Goal: Information Seeking & Learning: Learn about a topic

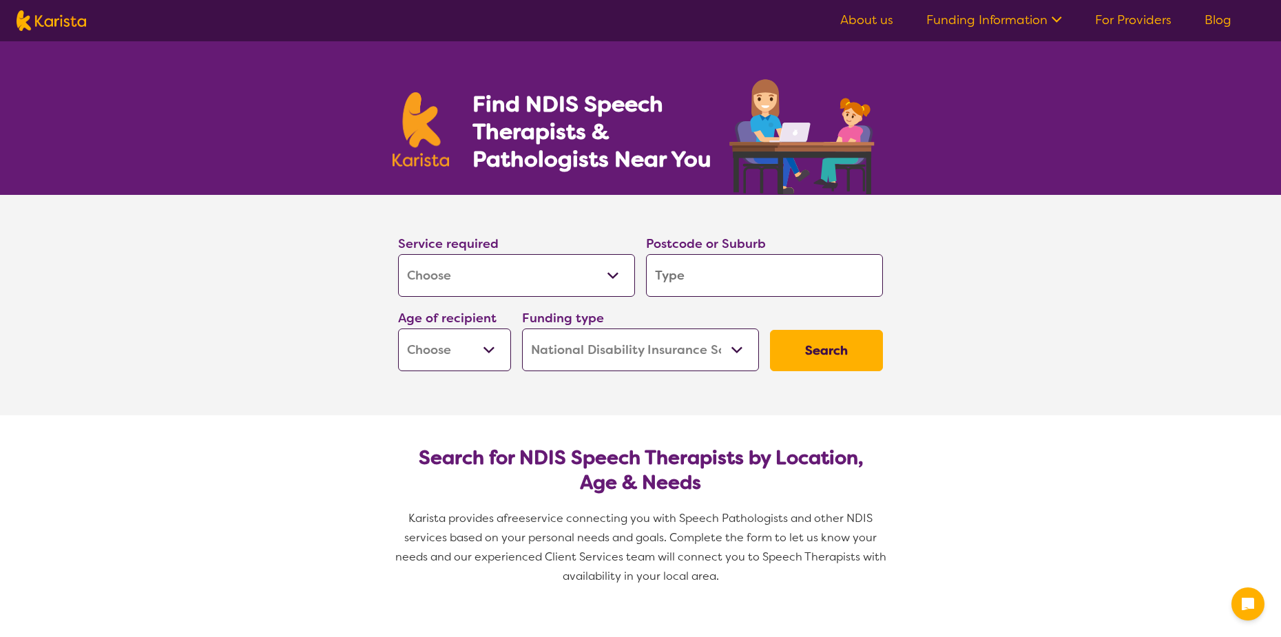
select select "[MEDICAL_DATA]"
select select "NDIS"
select select "[MEDICAL_DATA]"
select select "NDIS"
drag, startPoint x: 0, startPoint y: 0, endPoint x: 569, endPoint y: 274, distance: 631.3
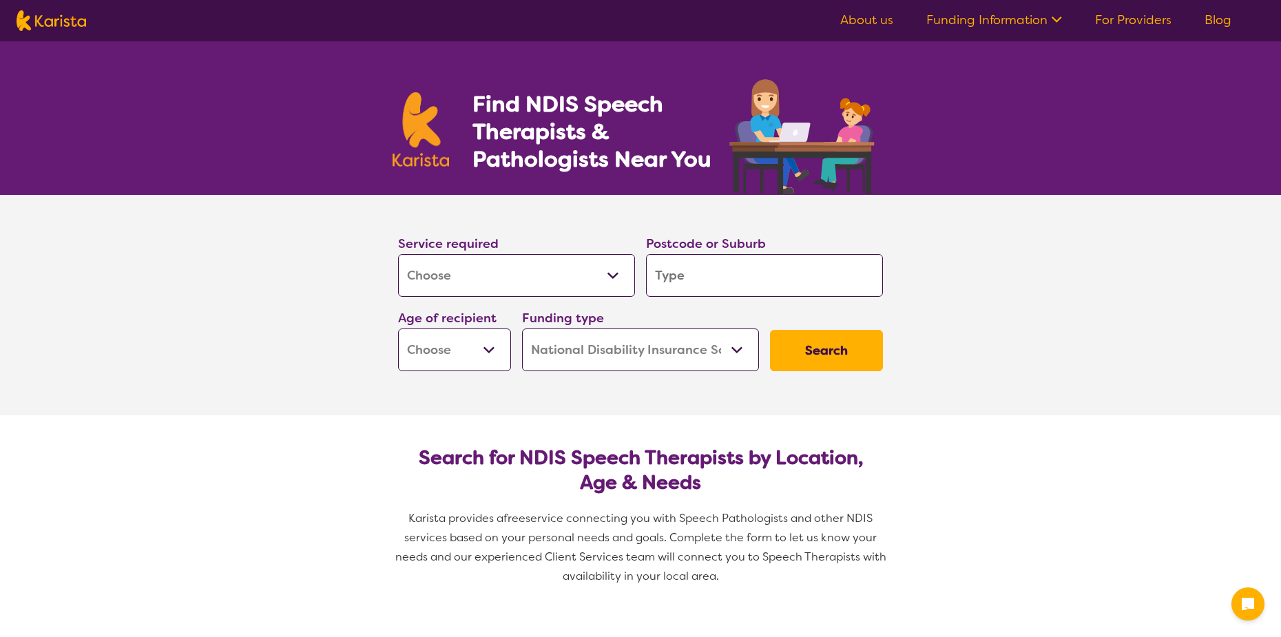
click at [569, 274] on select "Allied Health Assistant Assessment ([MEDICAL_DATA] or [MEDICAL_DATA]) Behaviour…" at bounding box center [516, 275] width 237 height 43
click at [692, 273] on input "search" at bounding box center [764, 275] width 237 height 43
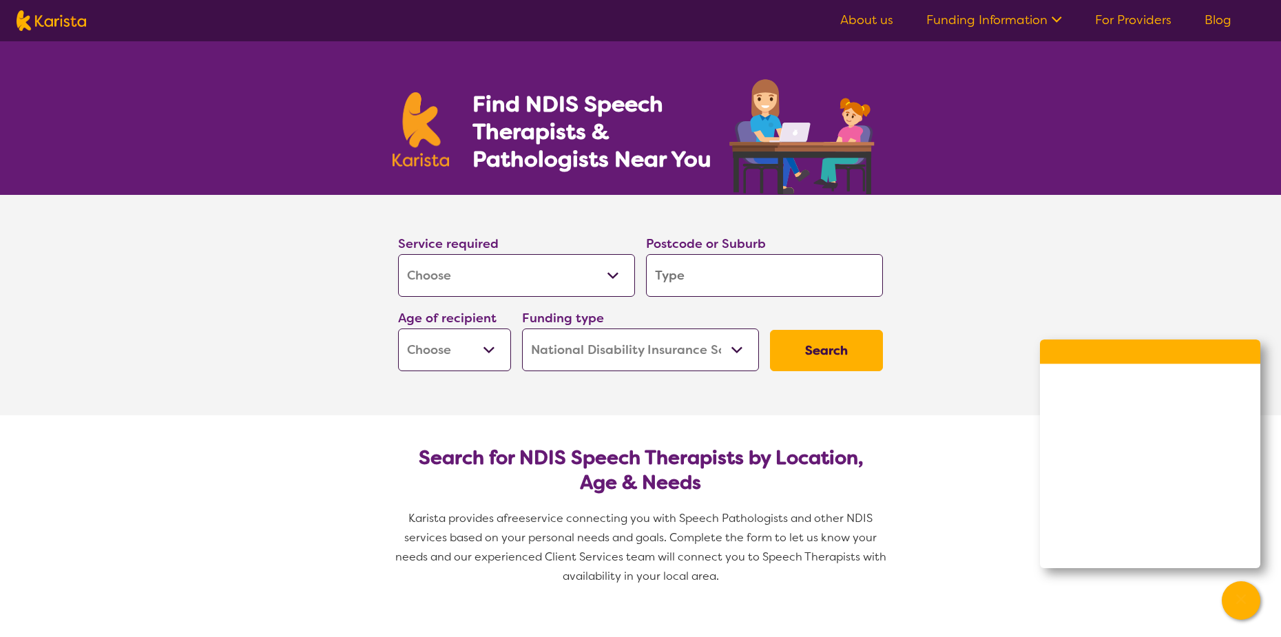
type input "2"
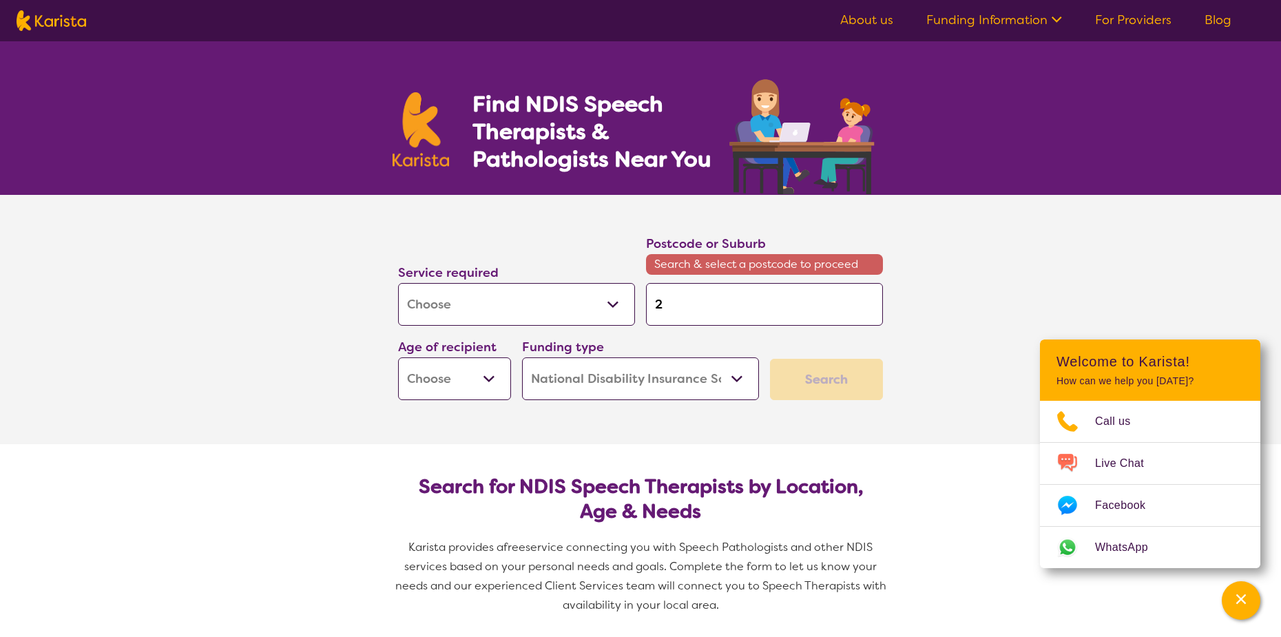
type input "22"
type input "226"
type input "2262"
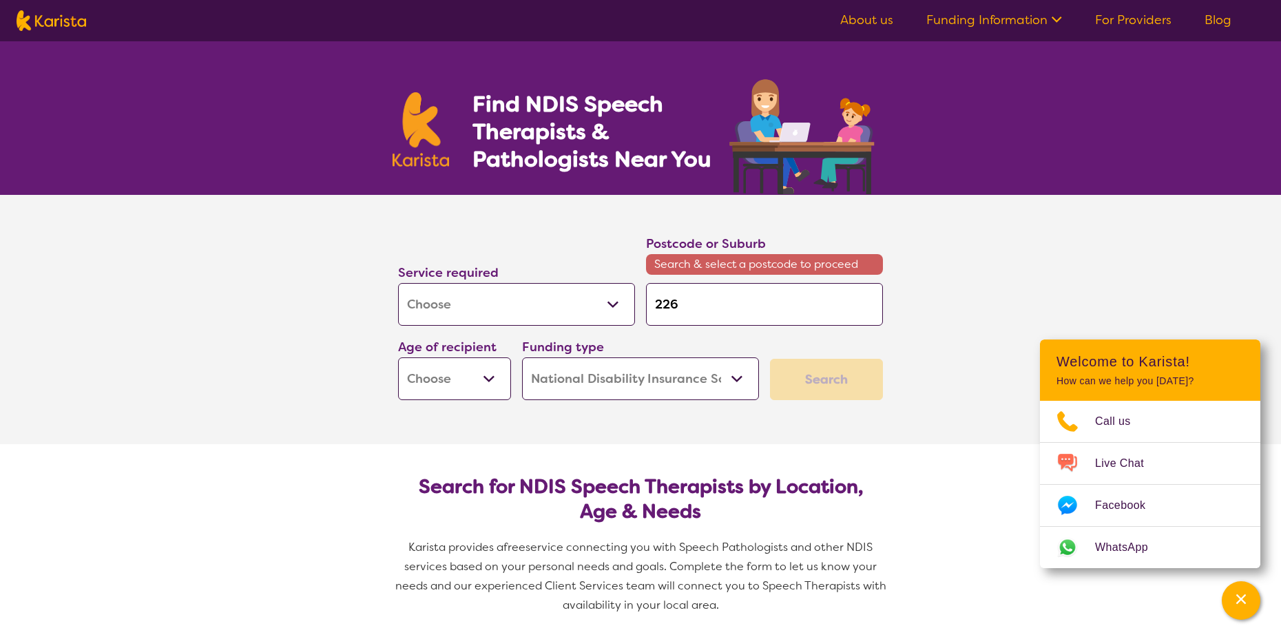
type input "2262"
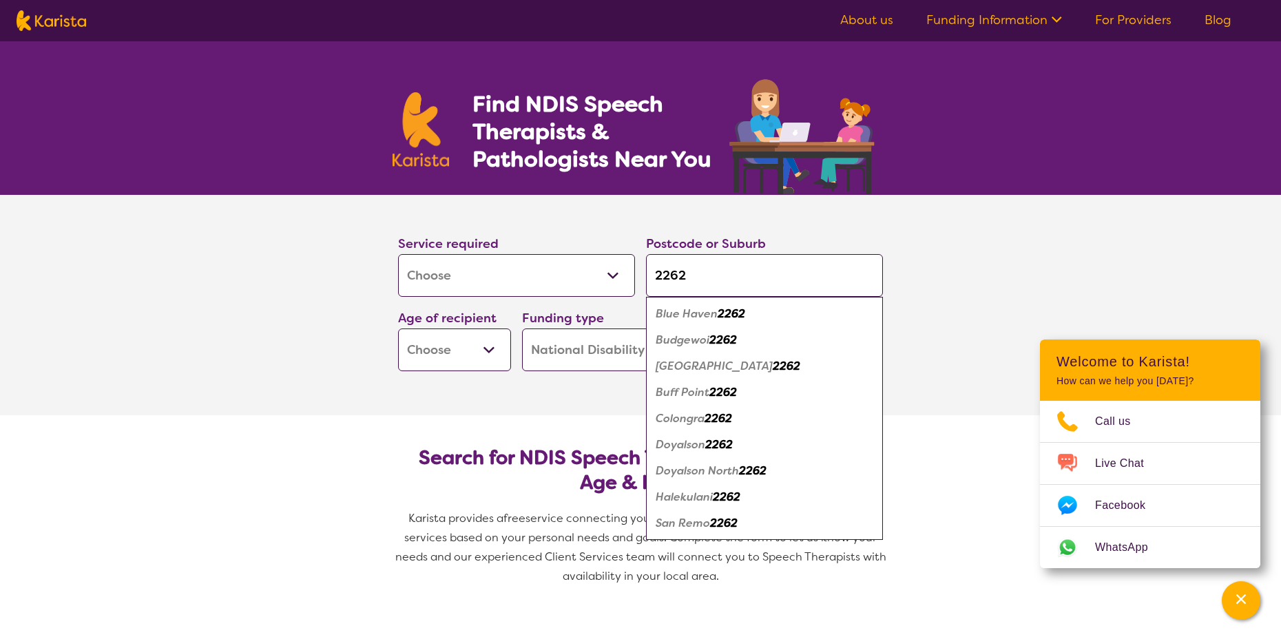
type input "2262"
click at [698, 390] on em "Buff Point" at bounding box center [683, 392] width 54 height 14
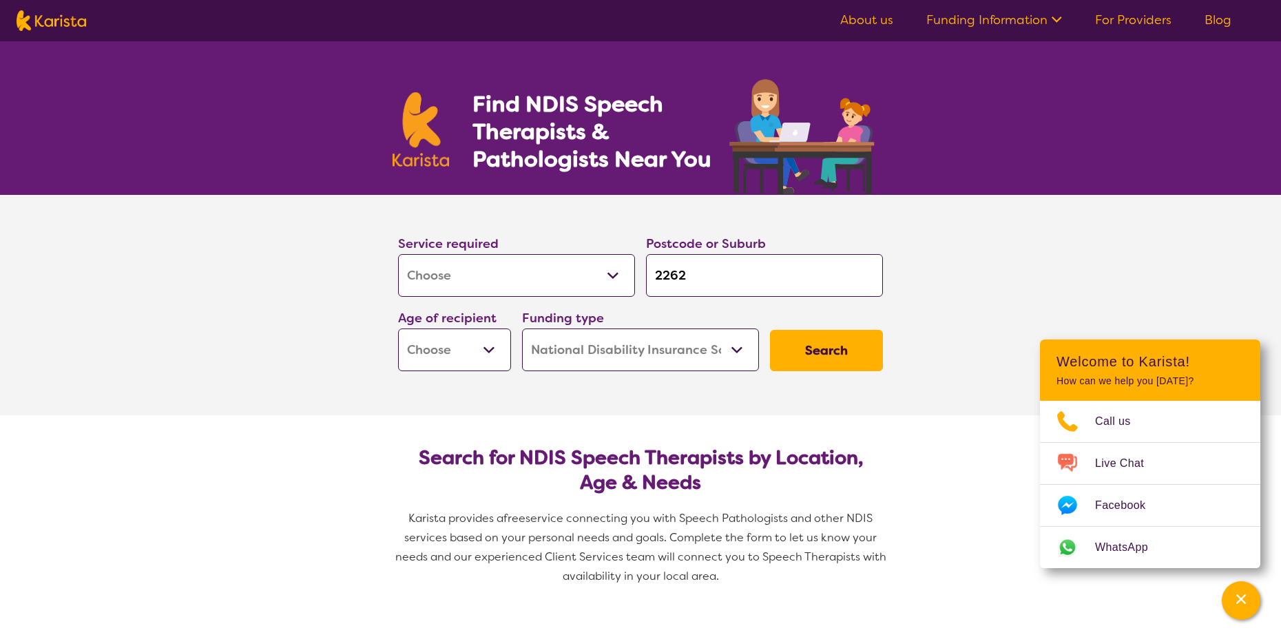
click at [466, 347] on select "Early Childhood - 0 to 9 Child - 10 to 11 Adolescent - 12 to 17 Adult - 18 to 6…" at bounding box center [454, 349] width 113 height 43
select select "EC"
click at [398, 328] on select "Early Childhood - 0 to 9 Child - 10 to 11 Adolescent - 12 to 17 Adult - 18 to 6…" at bounding box center [454, 349] width 113 height 43
select select "EC"
click at [609, 353] on select "Home Care Package (HCP) National Disability Insurance Scheme (NDIS) I don't know" at bounding box center [640, 349] width 237 height 43
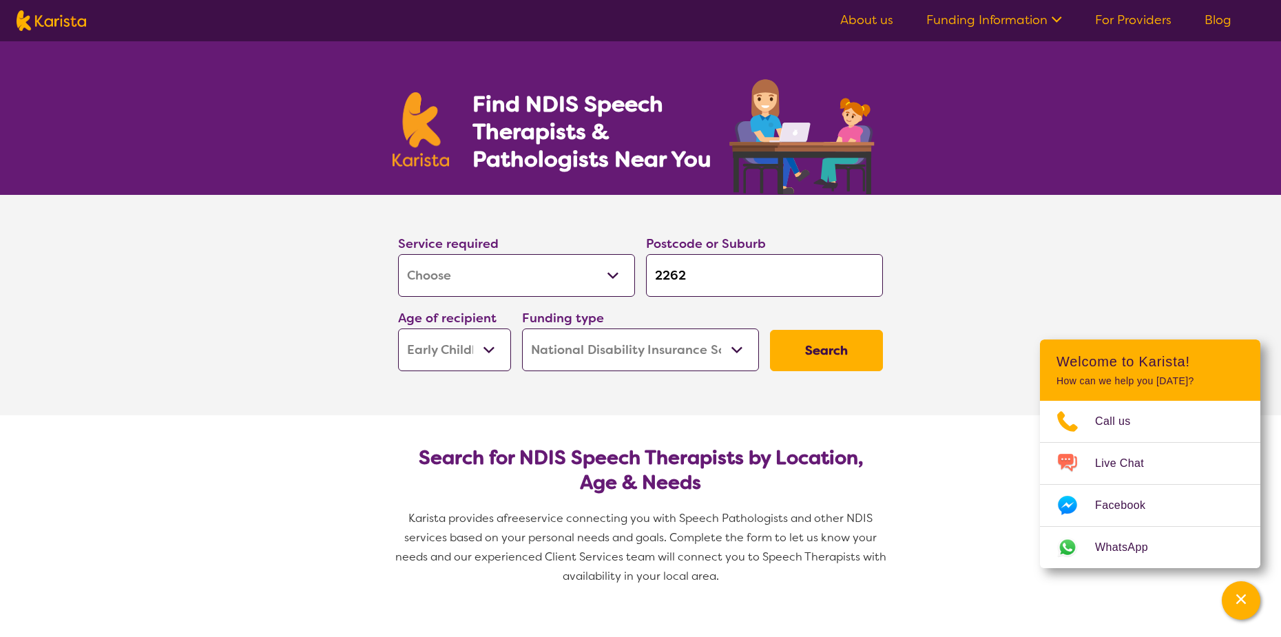
click at [609, 353] on select "Home Care Package (HCP) National Disability Insurance Scheme (NDIS) I don't know" at bounding box center [640, 349] width 237 height 43
click at [827, 346] on button "Search" at bounding box center [826, 350] width 113 height 41
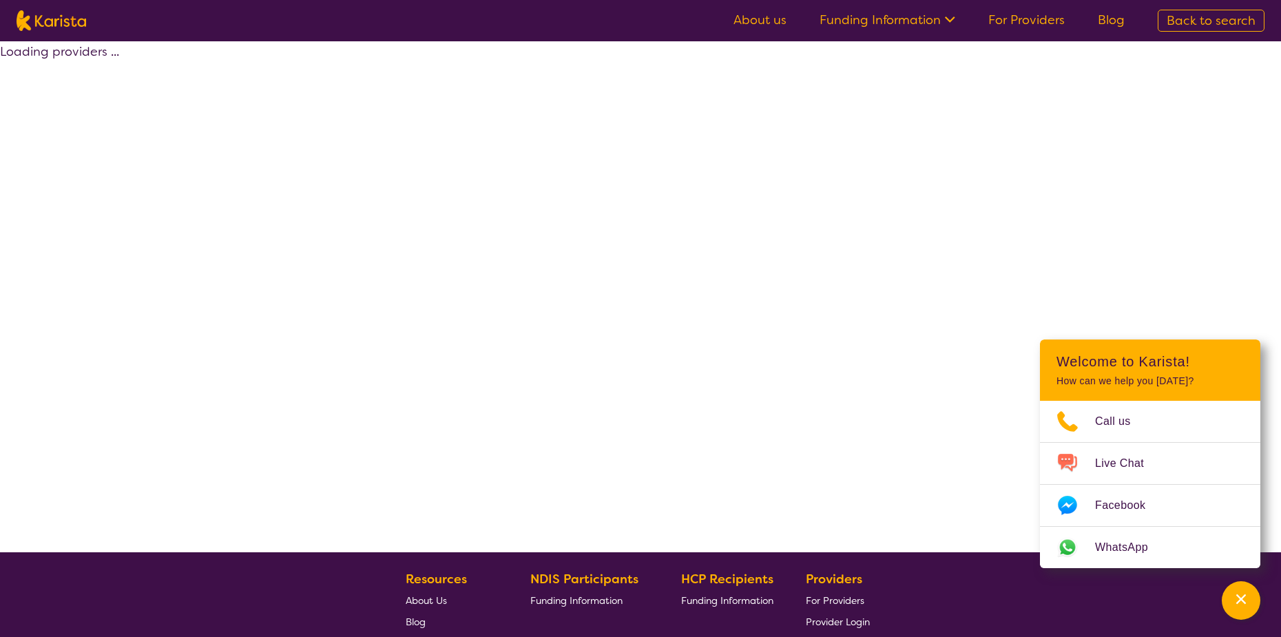
select select "by_score"
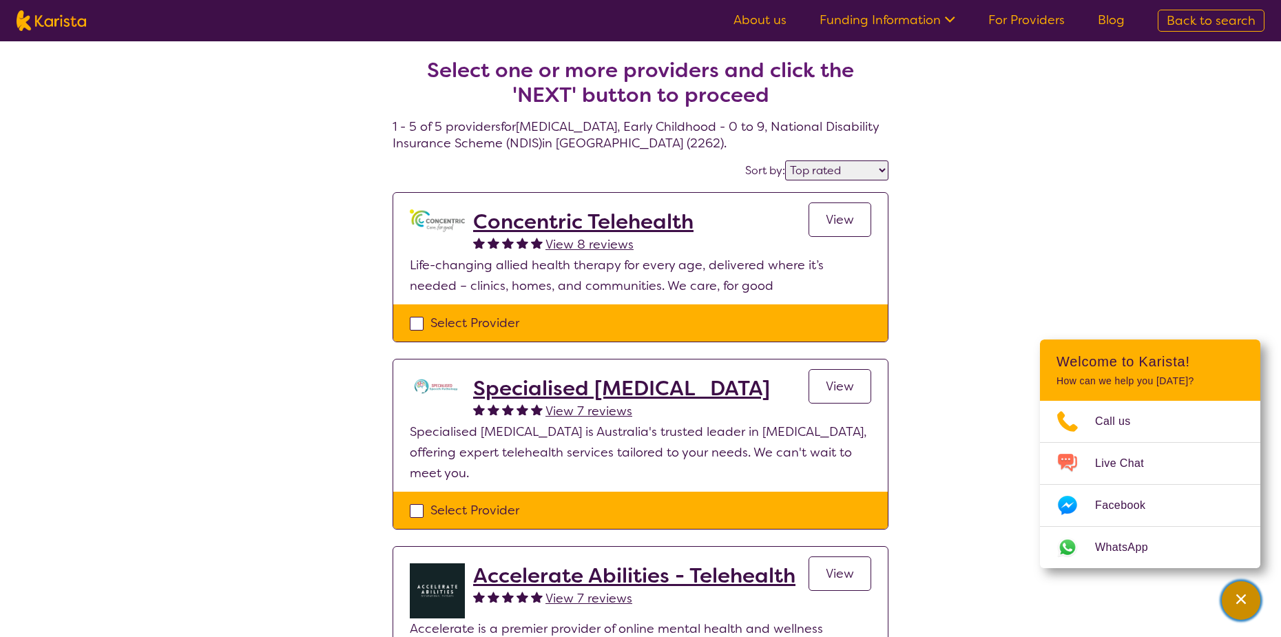
click at [1243, 598] on icon "Channel Menu" at bounding box center [1241, 599] width 10 height 10
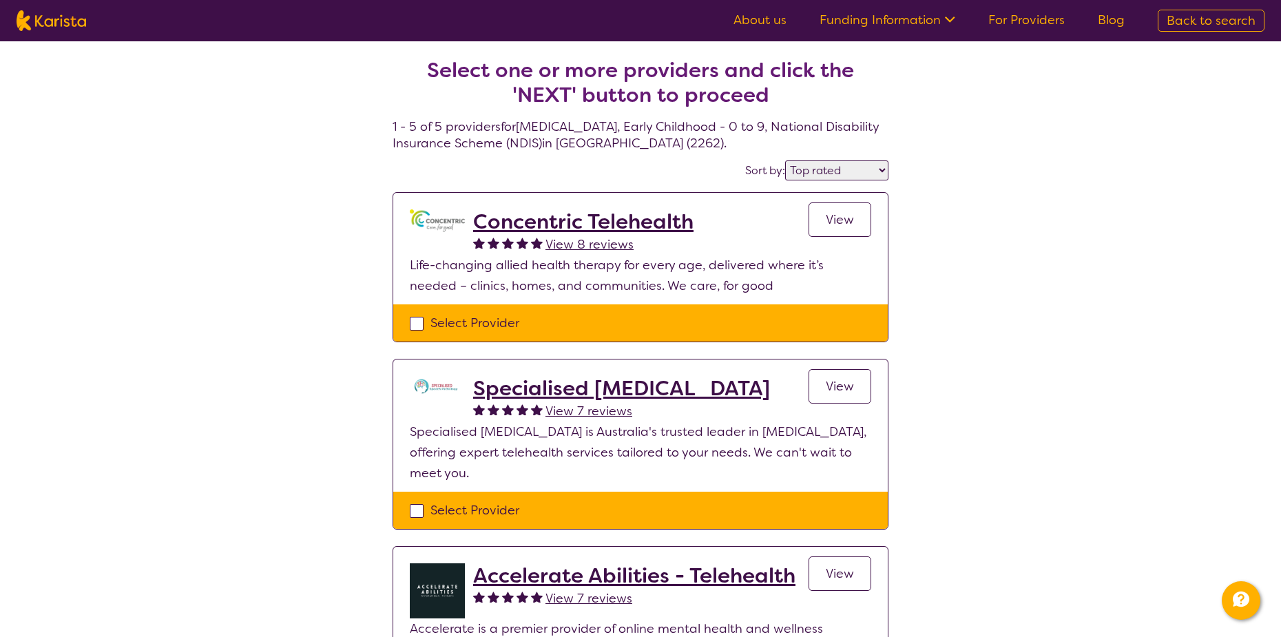
drag, startPoint x: 816, startPoint y: 154, endPoint x: 824, endPoint y: 168, distance: 16.1
click at [816, 155] on section "Select one or more providers and click the 'NEXT' button to proceed 1 - 5 of 5 …" at bounding box center [640, 583] width 529 height 1085
click at [824, 168] on select "Highly reviewed Top rated" at bounding box center [836, 170] width 103 height 20
click at [830, 163] on select "Highly reviewed Top rated" at bounding box center [836, 170] width 103 height 20
click at [830, 169] on select "Highly reviewed Top rated" at bounding box center [836, 170] width 103 height 20
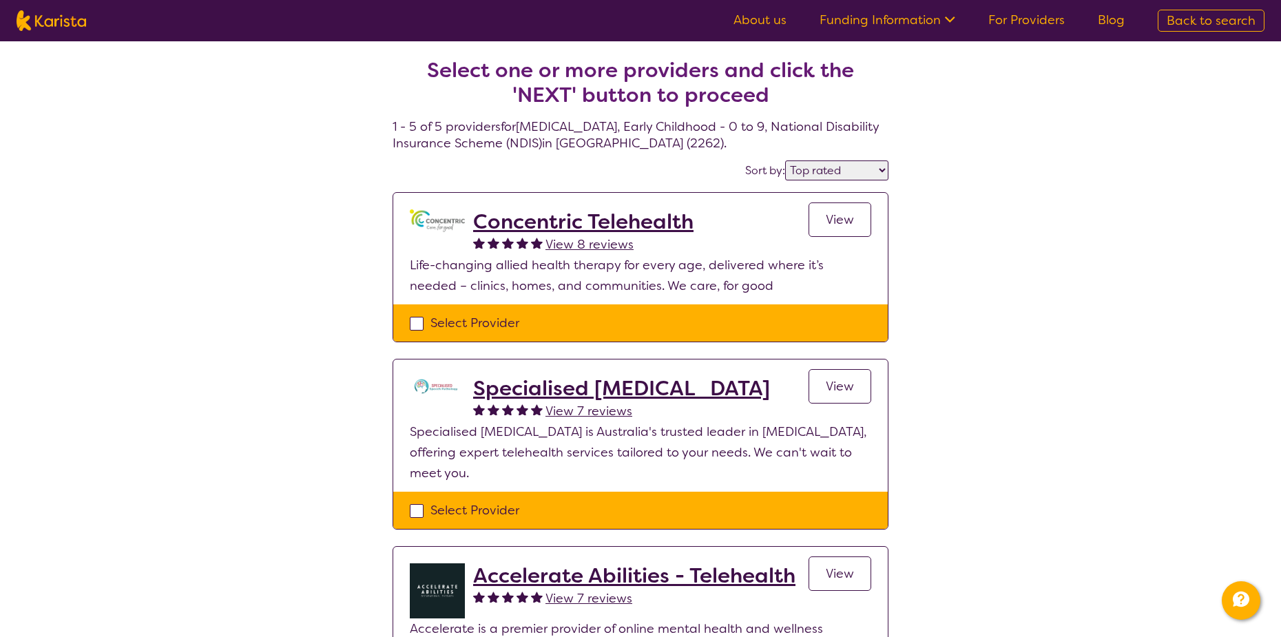
click at [844, 156] on section "Select one or more providers and click the 'NEXT' button to proceed 1 - 5 of 5 …" at bounding box center [640, 583] width 529 height 1085
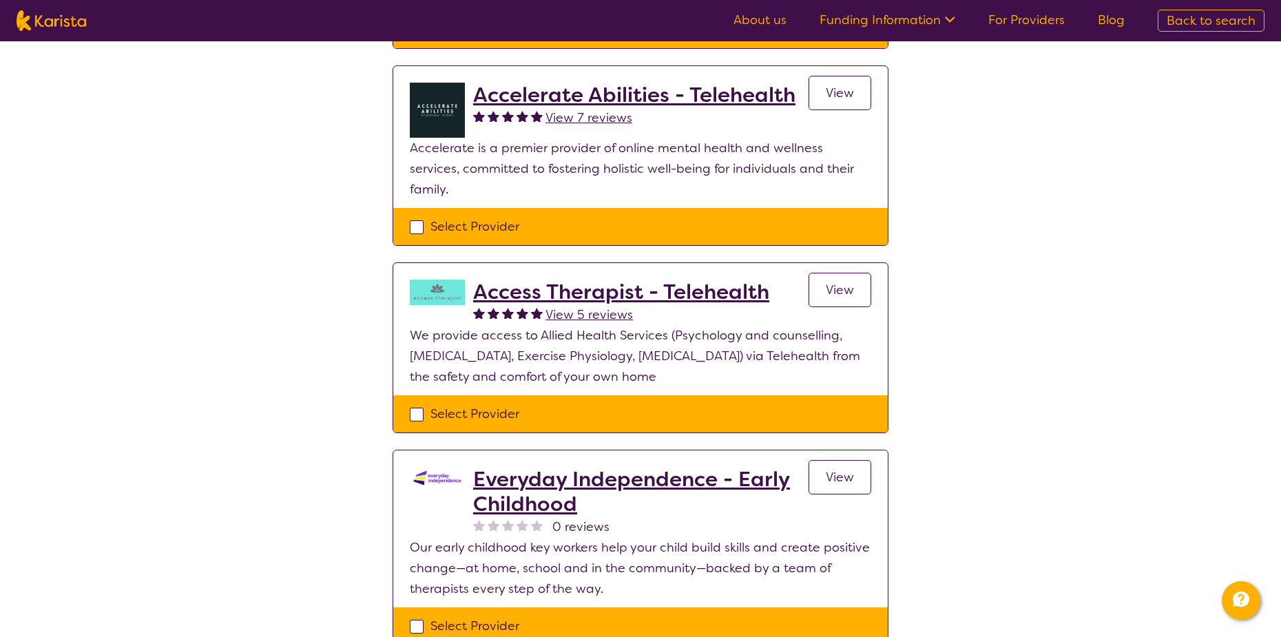
scroll to position [689, 0]
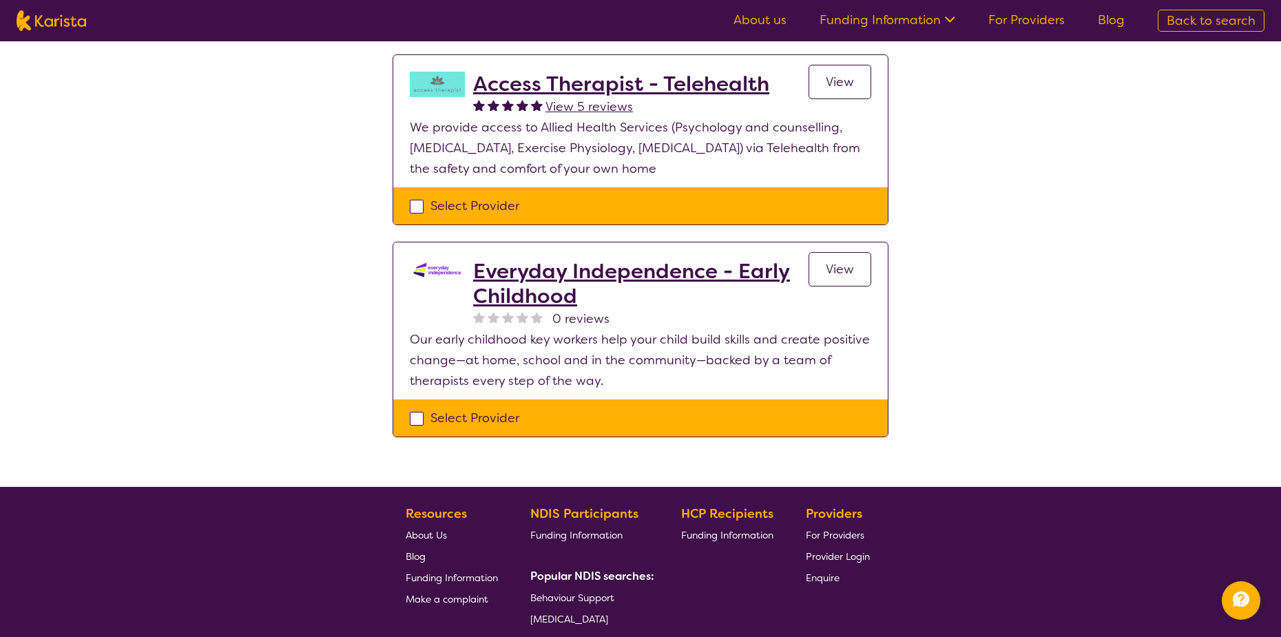
select select "[MEDICAL_DATA]"
select select "EC"
select select "NDIS"
select select "[MEDICAL_DATA]"
select select "EC"
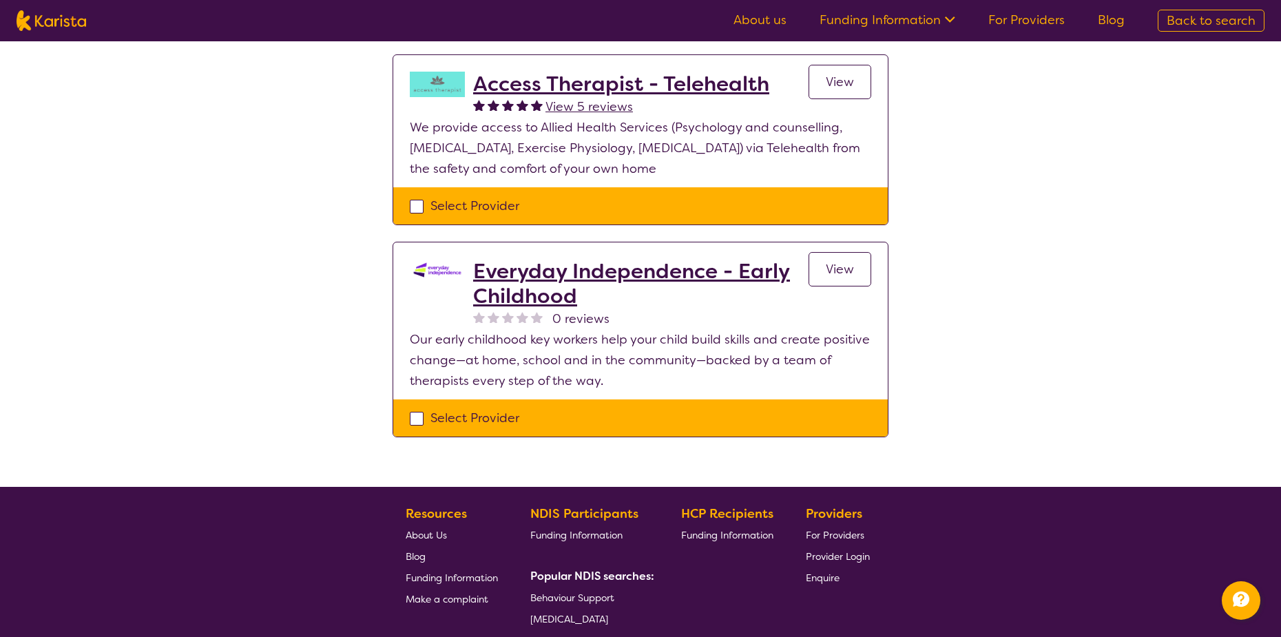
select select "NDIS"
